Goal: Find specific page/section: Find specific page/section

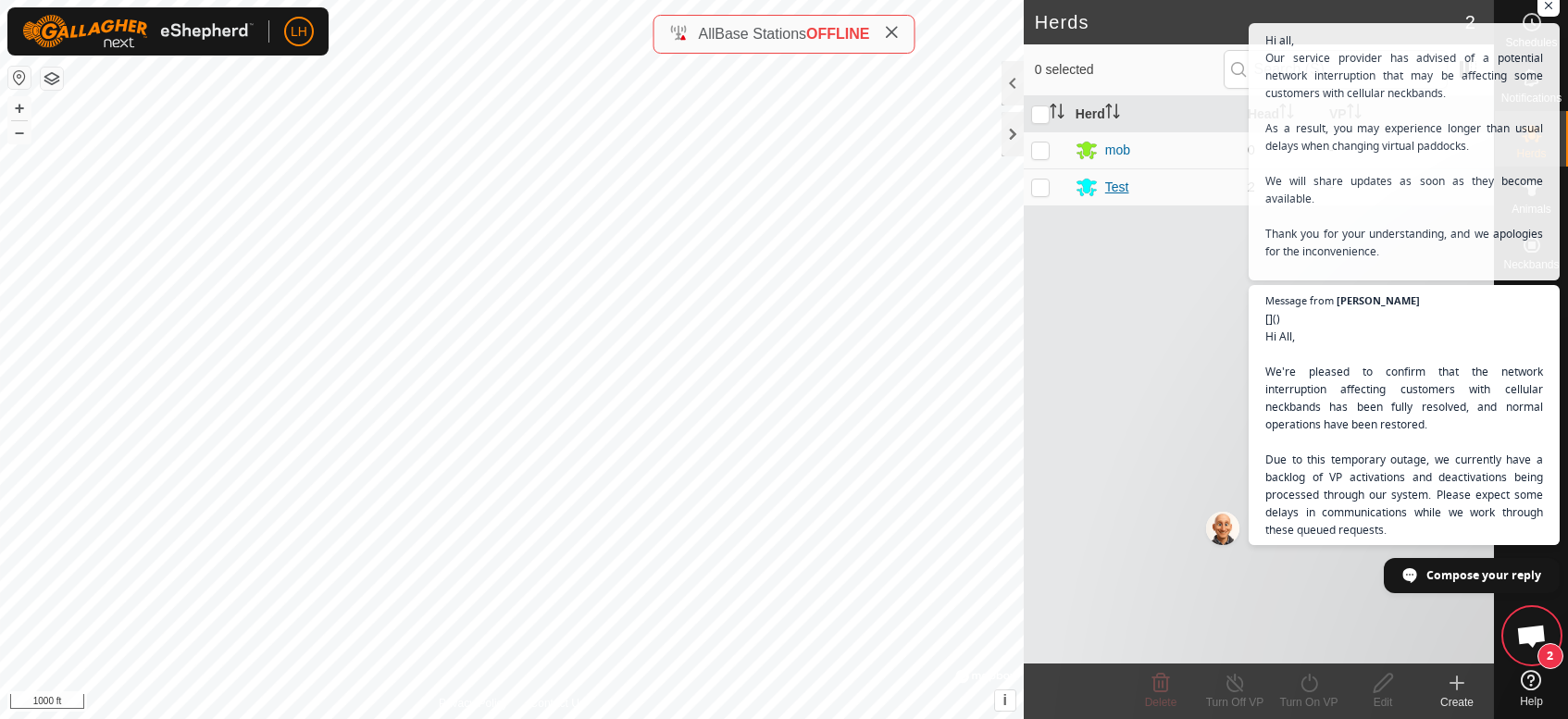
scroll to position [3208, 0]
click at [1547, 7] on span "Open chat" at bounding box center [1548, 5] width 23 height 23
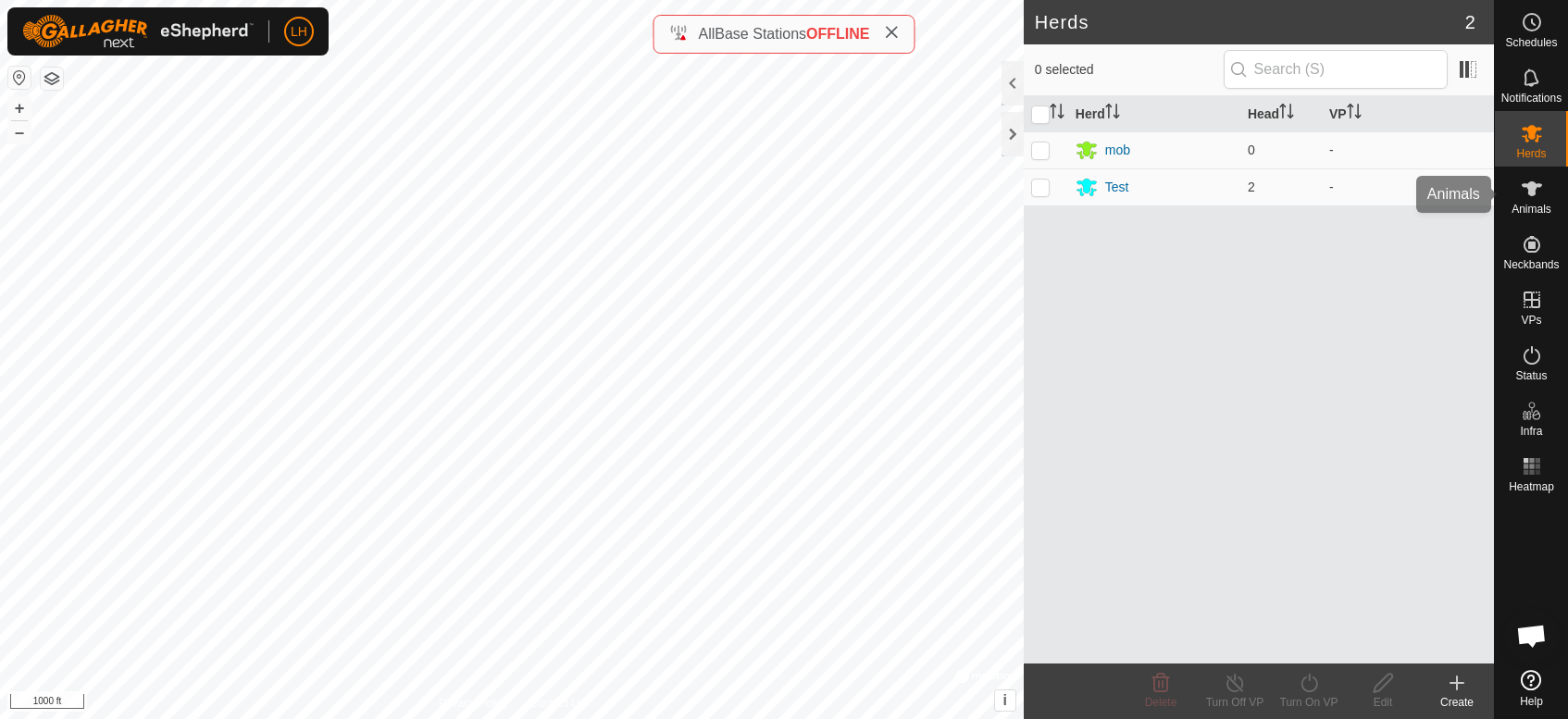
click at [1529, 195] on icon at bounding box center [1532, 188] width 23 height 23
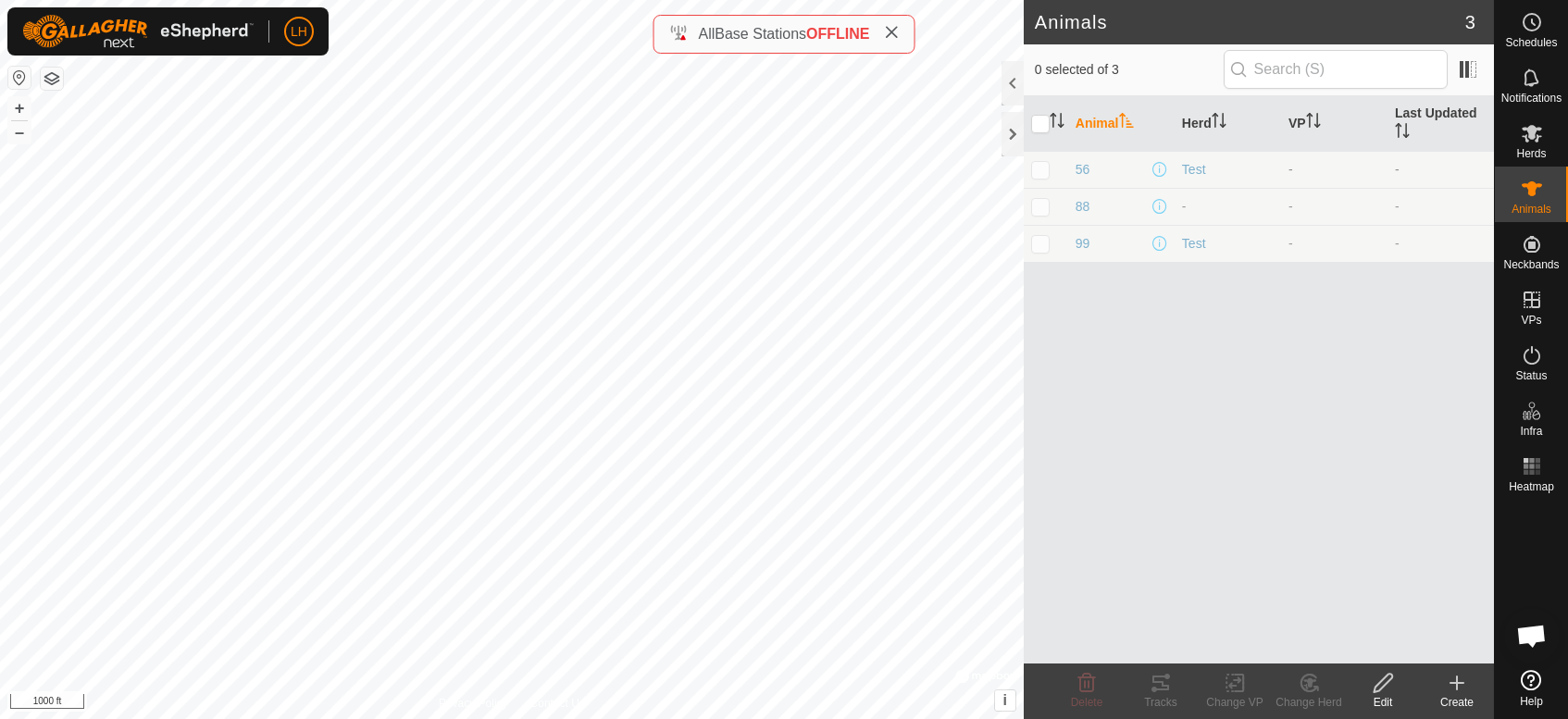
click at [1043, 171] on p-checkbox at bounding box center [1040, 169] width 19 height 15
click at [1034, 169] on p-checkbox at bounding box center [1040, 169] width 19 height 15
checkbox input "false"
click at [1202, 171] on div "Test" at bounding box center [1228, 170] width 92 height 20
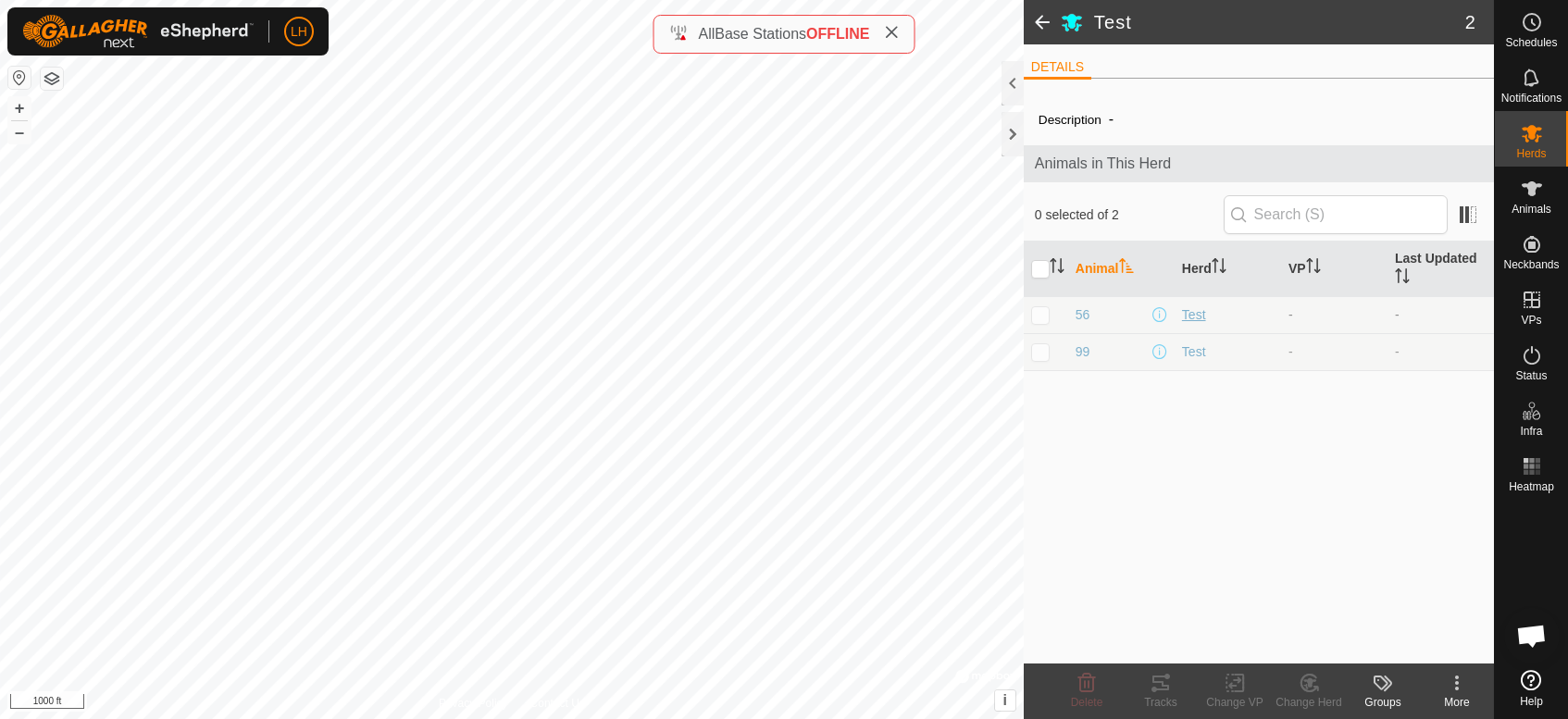
click at [1201, 310] on div "Test" at bounding box center [1228, 316] width 92 height 20
click at [1452, 683] on icon at bounding box center [1457, 683] width 23 height 23
click at [1301, 557] on div "Description - Animals in This Herd 0 selected of 2 Animal Herd VP Last Updated …" at bounding box center [1258, 379] width 470 height 570
click at [1530, 198] on icon at bounding box center [1532, 188] width 23 height 23
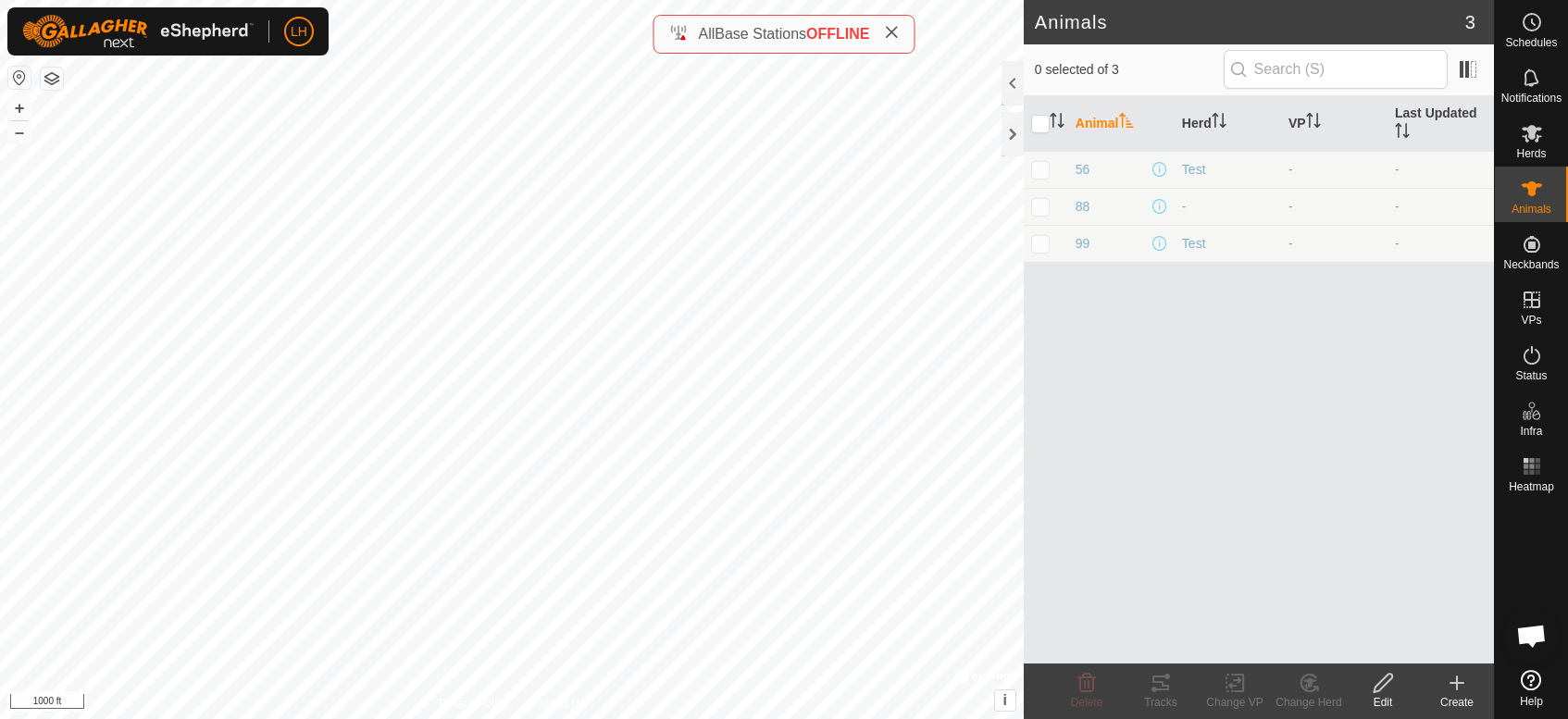
click at [1388, 677] on icon at bounding box center [1383, 683] width 23 height 23
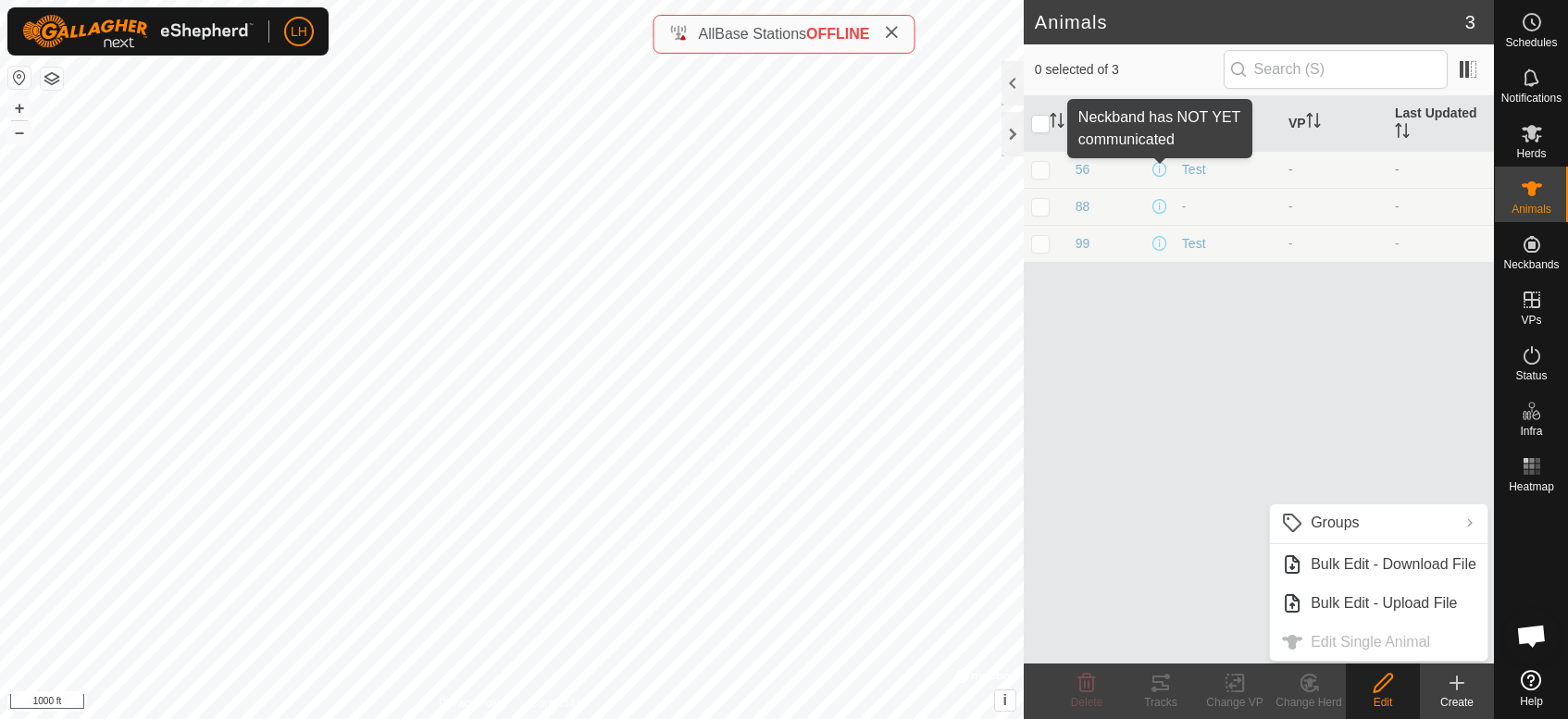
click at [1163, 168] on span at bounding box center [1160, 169] width 15 height 15
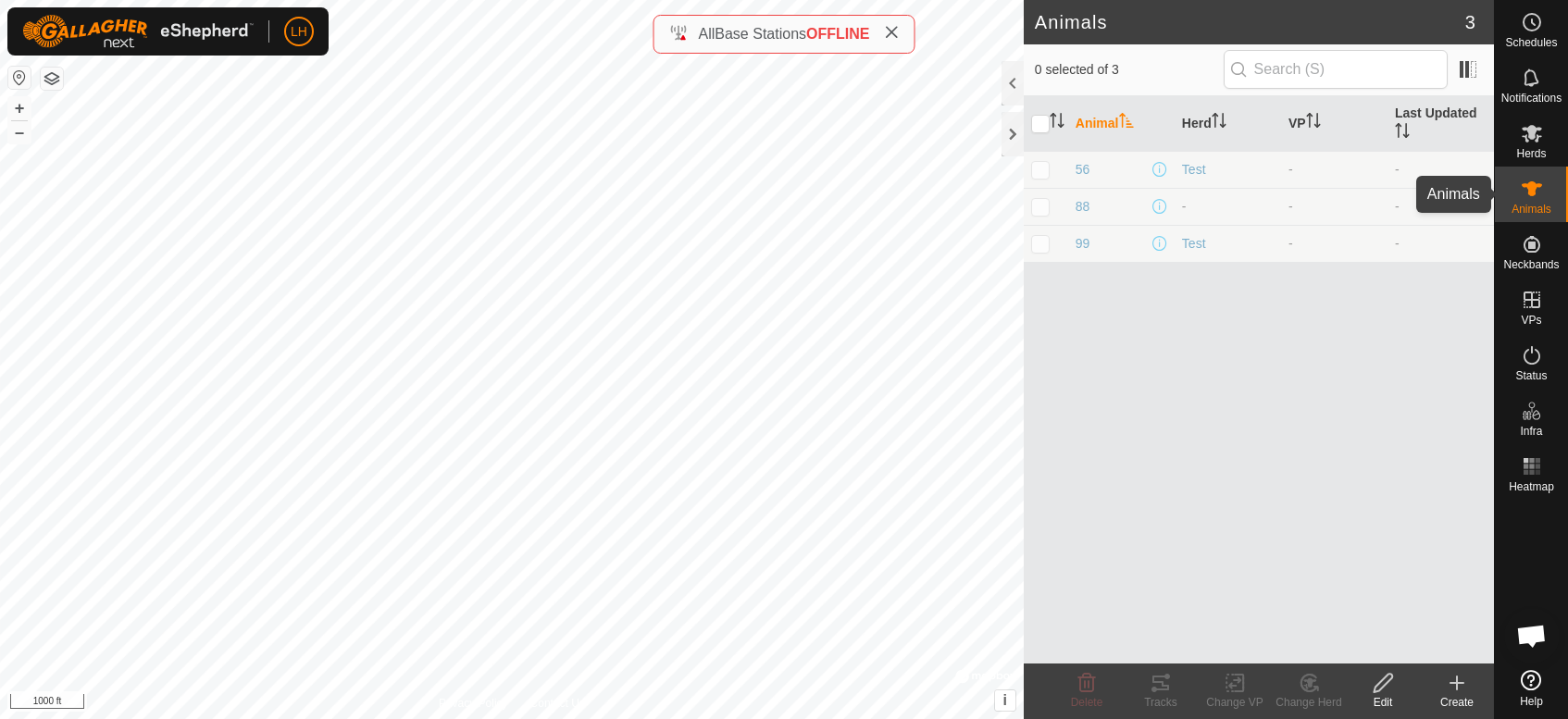
click at [1526, 206] on span "Animals" at bounding box center [1532, 209] width 39 height 11
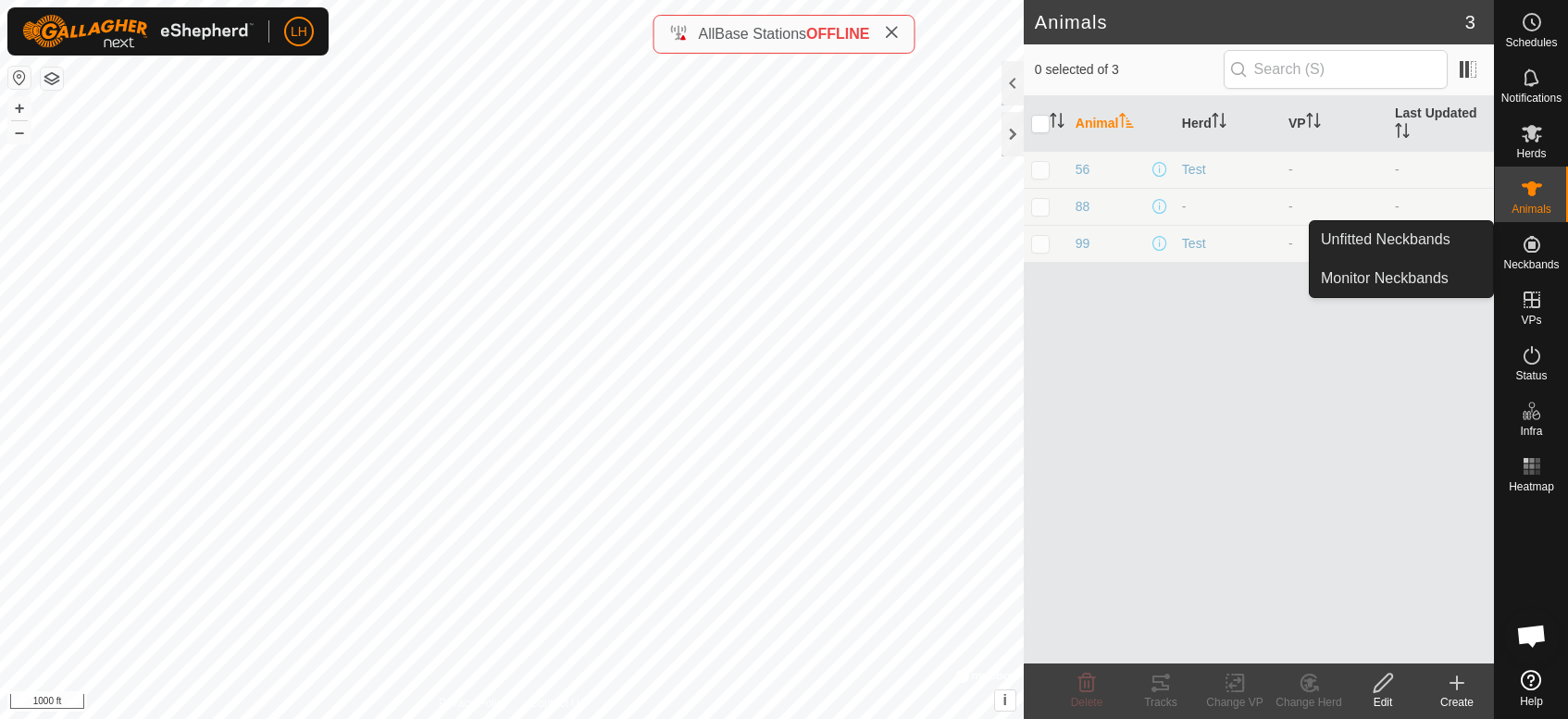
click at [1528, 250] on icon at bounding box center [1532, 245] width 23 height 23
click at [1428, 272] on link "Monitor Neckbands" at bounding box center [1401, 279] width 183 height 37
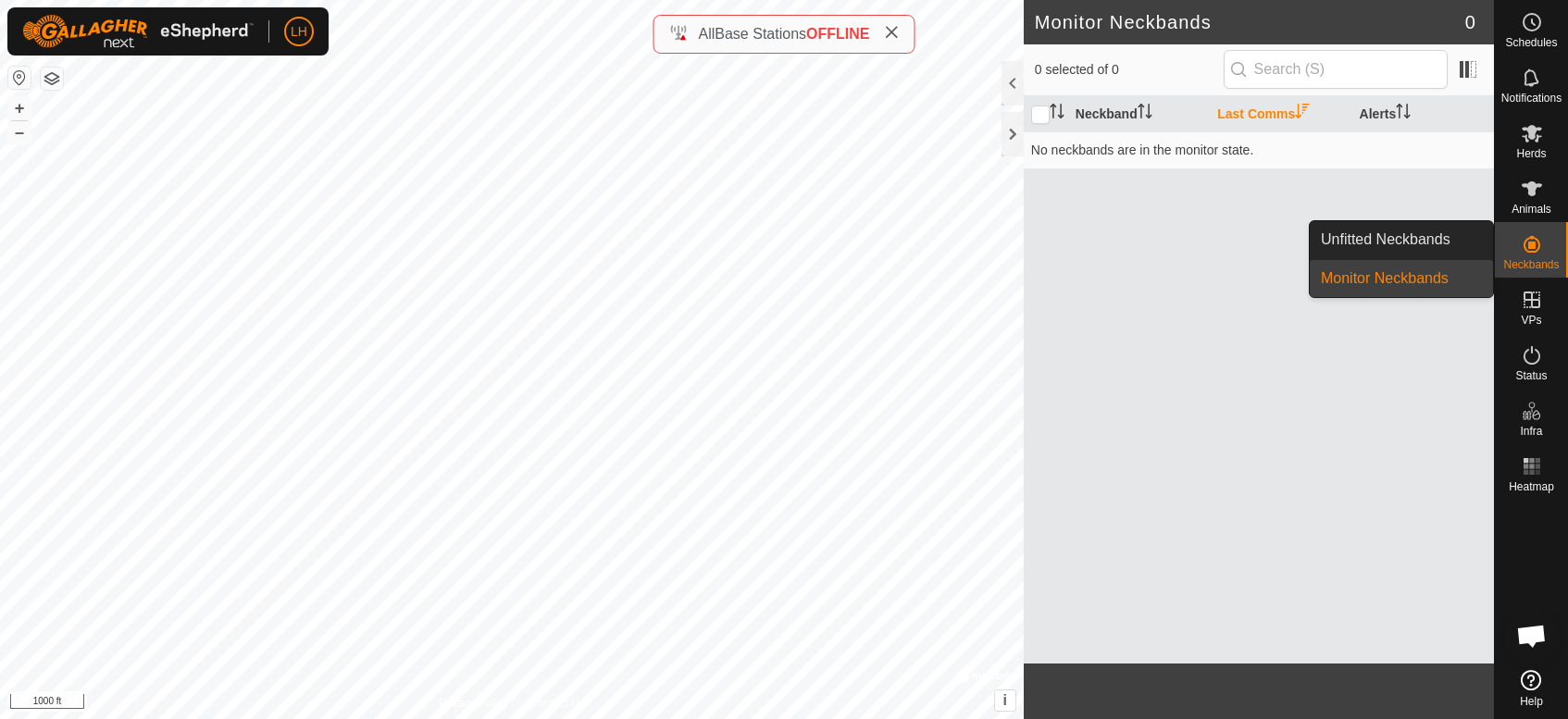
scroll to position [3227, 0]
